Goal: Find contact information: Find contact information

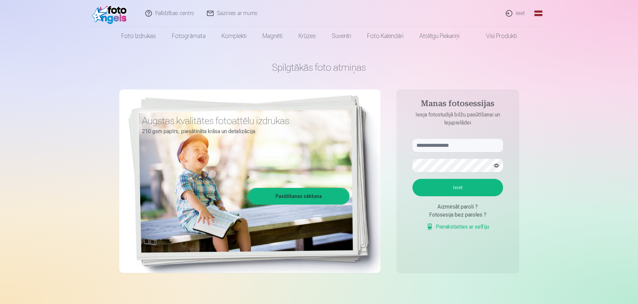
click at [230, 14] on link "Sazinies ar mums" at bounding box center [232, 13] width 63 height 27
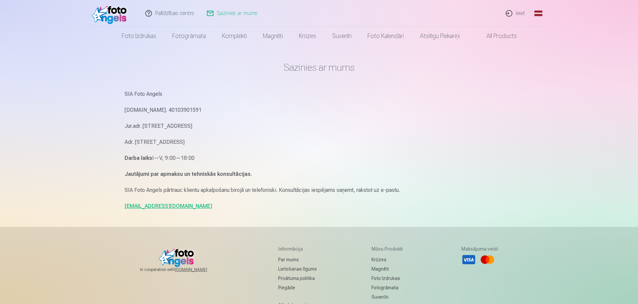
click at [147, 206] on link "info@fotoangels.lv" at bounding box center [169, 206] width 88 height 6
click at [214, 223] on main "Sazinies ar mums SIA Foto Angels Reg.Nr. 40103901591 Jur.adr. Rīga, Dzelzavas i…" at bounding box center [319, 135] width 389 height 181
drag, startPoint x: 172, startPoint y: 207, endPoint x: 124, endPoint y: 206, distance: 47.7
click at [125, 206] on p "info@fotoangels.lv" at bounding box center [319, 205] width 389 height 9
copy link "info@fotoangels.lv"
